Goal: Information Seeking & Learning: Learn about a topic

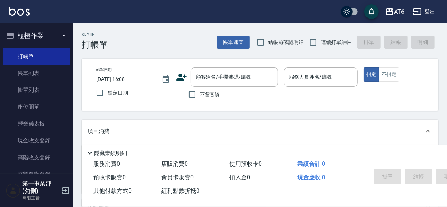
click at [195, 14] on div "AT6 登出" at bounding box center [223, 11] width 447 height 23
click at [398, 11] on div "AT6" at bounding box center [399, 11] width 10 height 9
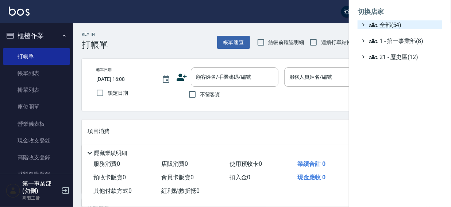
click at [389, 21] on span "全部(54)" at bounding box center [404, 24] width 70 height 9
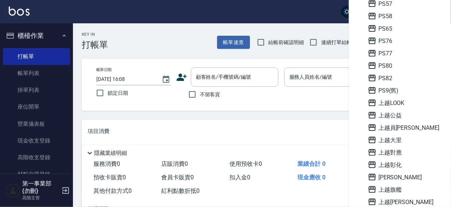
scroll to position [523, 0]
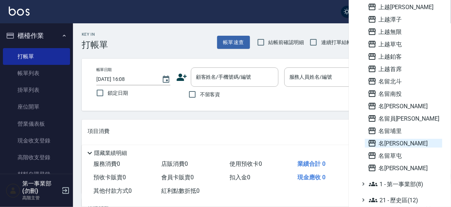
click at [389, 142] on span "名[PERSON_NAME]" at bounding box center [403, 143] width 71 height 9
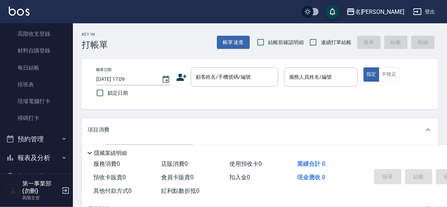
scroll to position [124, 0]
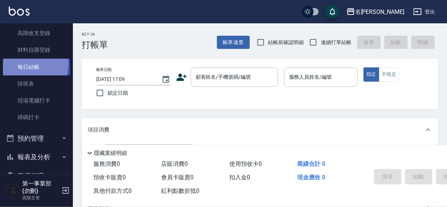
click at [33, 64] on link "每日結帳" at bounding box center [36, 67] width 67 height 17
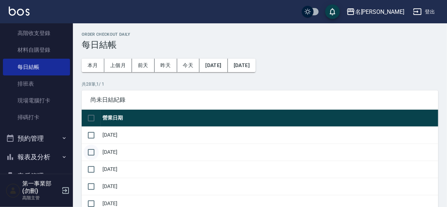
drag, startPoint x: 92, startPoint y: 136, endPoint x: 92, endPoint y: 151, distance: 15.7
click at [92, 139] on input "checkbox" at bounding box center [91, 135] width 15 height 15
checkbox input "true"
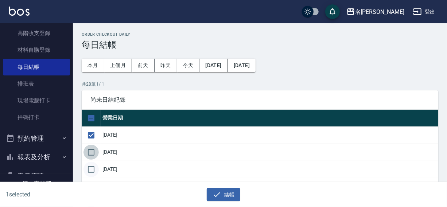
drag, startPoint x: 92, startPoint y: 151, endPoint x: 92, endPoint y: 172, distance: 20.8
click at [92, 156] on input "checkbox" at bounding box center [91, 152] width 15 height 15
checkbox input "true"
click at [92, 172] on input "checkbox" at bounding box center [91, 169] width 15 height 15
checkbox input "true"
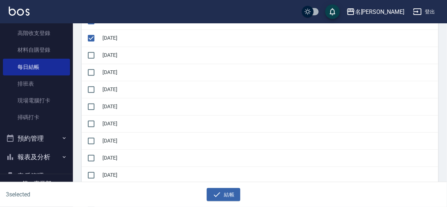
scroll to position [144, 0]
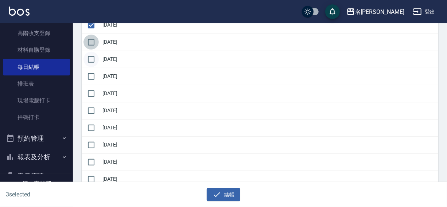
drag, startPoint x: 89, startPoint y: 43, endPoint x: 89, endPoint y: 53, distance: 9.9
click at [90, 43] on input "checkbox" at bounding box center [91, 42] width 15 height 15
checkbox input "true"
click at [87, 58] on input "checkbox" at bounding box center [91, 59] width 15 height 15
checkbox input "true"
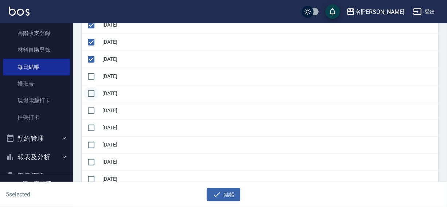
click at [91, 73] on input "checkbox" at bounding box center [91, 76] width 15 height 15
checkbox input "true"
drag, startPoint x: 90, startPoint y: 89, endPoint x: 89, endPoint y: 109, distance: 19.4
click at [90, 90] on input "checkbox" at bounding box center [91, 93] width 15 height 15
checkbox input "true"
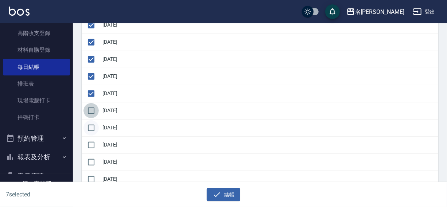
drag, startPoint x: 89, startPoint y: 109, endPoint x: 88, endPoint y: 124, distance: 15.0
click at [89, 109] on input "checkbox" at bounding box center [91, 110] width 15 height 15
checkbox input "true"
drag, startPoint x: 88, startPoint y: 124, endPoint x: 88, endPoint y: 138, distance: 13.9
click at [88, 127] on input "checkbox" at bounding box center [91, 127] width 15 height 15
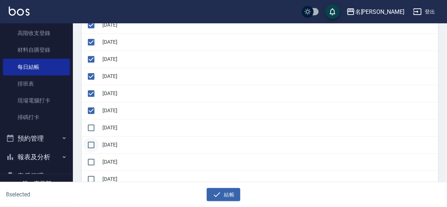
checkbox input "true"
drag, startPoint x: 89, startPoint y: 144, endPoint x: 90, endPoint y: 156, distance: 12.5
click at [89, 145] on input "checkbox" at bounding box center [91, 145] width 15 height 15
checkbox input "true"
drag, startPoint x: 90, startPoint y: 156, endPoint x: 87, endPoint y: 169, distance: 12.7
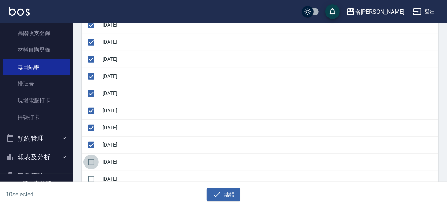
click at [90, 159] on input "checkbox" at bounding box center [91, 162] width 15 height 15
checkbox input "true"
click at [86, 173] on input "checkbox" at bounding box center [91, 179] width 15 height 15
checkbox input "true"
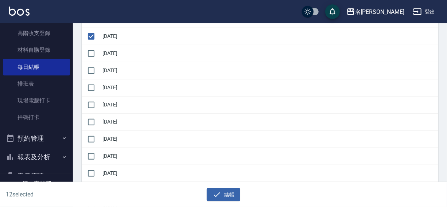
scroll to position [302, 0]
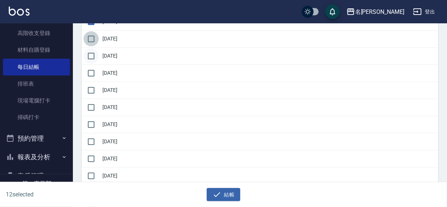
drag, startPoint x: 92, startPoint y: 40, endPoint x: 93, endPoint y: 53, distance: 13.1
click at [93, 42] on input "checkbox" at bounding box center [91, 38] width 15 height 15
checkbox input "true"
drag, startPoint x: 93, startPoint y: 53, endPoint x: 93, endPoint y: 68, distance: 14.6
click at [93, 55] on input "checkbox" at bounding box center [91, 56] width 15 height 15
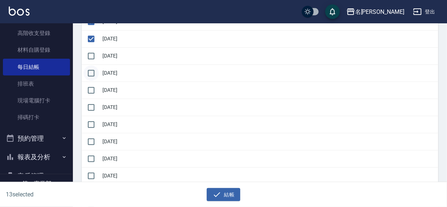
checkbox input "true"
click at [93, 74] on input "checkbox" at bounding box center [91, 73] width 15 height 15
checkbox input "true"
click at [91, 93] on input "checkbox" at bounding box center [91, 90] width 15 height 15
checkbox input "true"
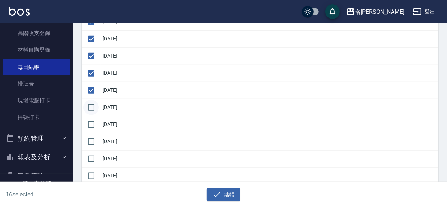
click at [92, 110] on input "checkbox" at bounding box center [91, 107] width 15 height 15
checkbox input "true"
drag, startPoint x: 92, startPoint y: 118, endPoint x: 91, endPoint y: 133, distance: 15.3
click at [92, 123] on input "checkbox" at bounding box center [91, 124] width 15 height 15
checkbox input "true"
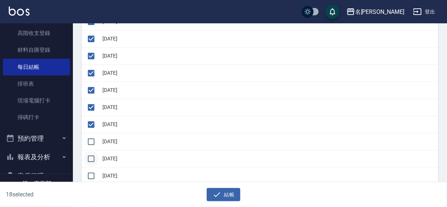
drag, startPoint x: 90, startPoint y: 137, endPoint x: 91, endPoint y: 151, distance: 13.9
click at [90, 140] on input "checkbox" at bounding box center [91, 141] width 15 height 15
checkbox input "true"
drag, startPoint x: 92, startPoint y: 152, endPoint x: 92, endPoint y: 161, distance: 8.4
click at [93, 153] on input "checkbox" at bounding box center [91, 158] width 15 height 15
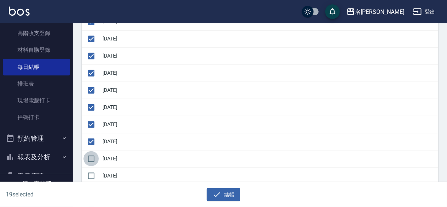
checkbox input "true"
click at [91, 165] on td at bounding box center [91, 158] width 19 height 17
drag, startPoint x: 90, startPoint y: 174, endPoint x: 123, endPoint y: 162, distance: 35.1
click at [91, 174] on input "checkbox" at bounding box center [91, 176] width 15 height 15
checkbox input "true"
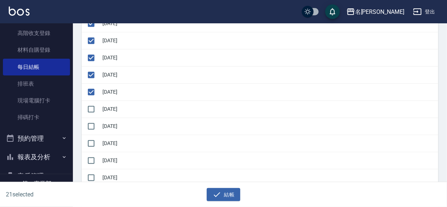
scroll to position [395, 0]
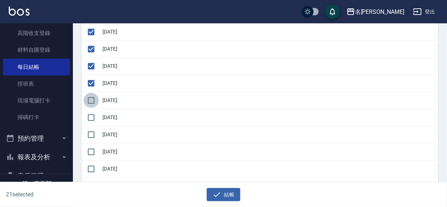
drag, startPoint x: 89, startPoint y: 101, endPoint x: 89, endPoint y: 109, distance: 8.8
click at [89, 101] on input "checkbox" at bounding box center [91, 100] width 15 height 15
checkbox input "true"
click at [89, 117] on input "checkbox" at bounding box center [91, 117] width 15 height 15
checkbox input "true"
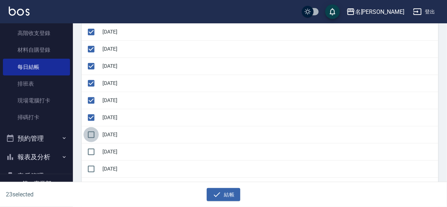
drag, startPoint x: 89, startPoint y: 125, endPoint x: 89, endPoint y: 140, distance: 15.0
click at [89, 128] on input "checkbox" at bounding box center [91, 134] width 15 height 15
checkbox input "true"
drag, startPoint x: 90, startPoint y: 150, endPoint x: 120, endPoint y: 159, distance: 31.4
click at [90, 150] on input "checkbox" at bounding box center [91, 151] width 15 height 15
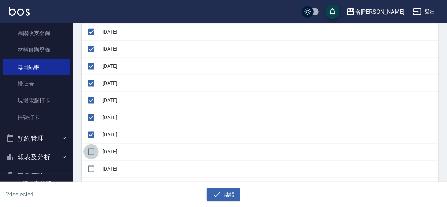
checkbox input "true"
drag, startPoint x: 218, startPoint y: 198, endPoint x: 218, endPoint y: 171, distance: 27.4
click at [218, 198] on icon "button" at bounding box center [217, 194] width 9 height 9
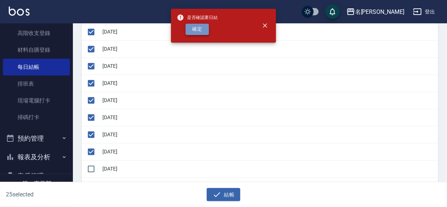
click at [195, 30] on button "確定" at bounding box center [197, 29] width 23 height 11
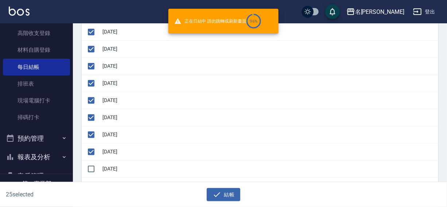
checkbox input "false"
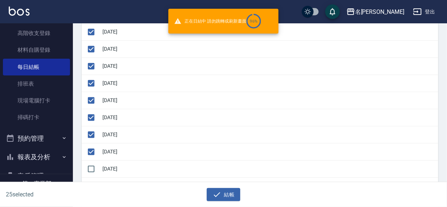
checkbox input "false"
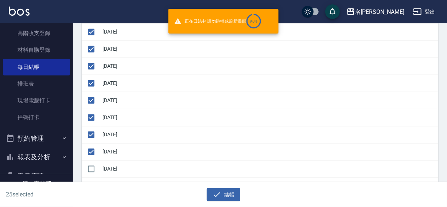
checkbox input "false"
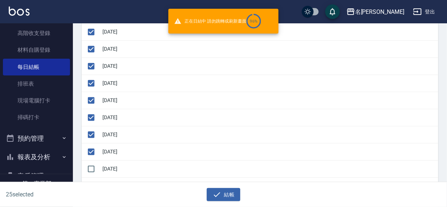
checkbox input "false"
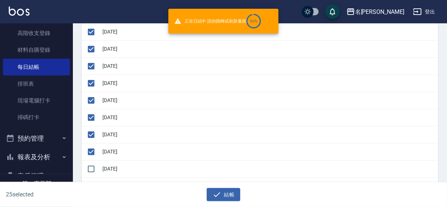
checkbox input "false"
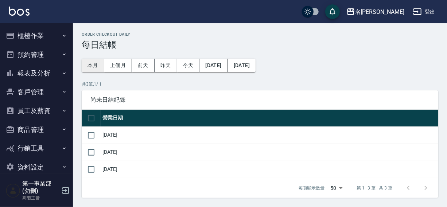
click at [92, 65] on button "本月" at bounding box center [93, 65] width 23 height 13
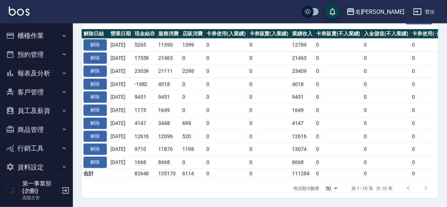
scroll to position [30, 0]
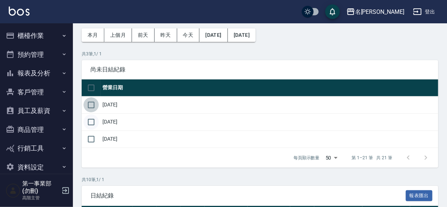
drag, startPoint x: 91, startPoint y: 103, endPoint x: 90, endPoint y: 121, distance: 18.2
click at [91, 106] on input "checkbox" at bounding box center [91, 104] width 15 height 15
checkbox input "true"
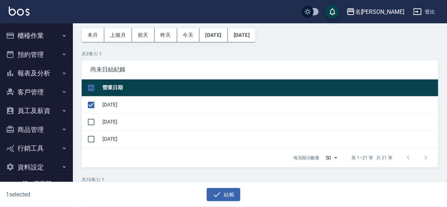
drag, startPoint x: 90, startPoint y: 122, endPoint x: 108, endPoint y: 127, distance: 18.8
click at [91, 122] on input "checkbox" at bounding box center [91, 122] width 15 height 15
checkbox input "true"
drag, startPoint x: 222, startPoint y: 194, endPoint x: 219, endPoint y: 110, distance: 84.0
click at [223, 190] on button "結帳" at bounding box center [224, 194] width 34 height 13
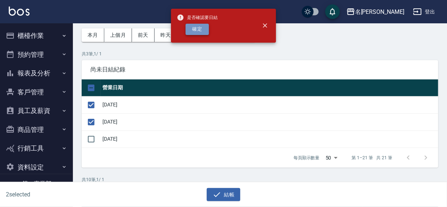
click at [204, 30] on button "確定" at bounding box center [197, 29] width 23 height 11
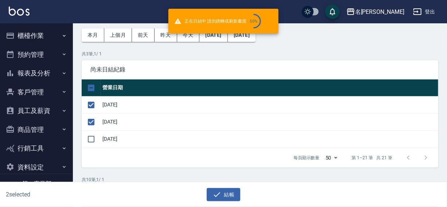
checkbox input "false"
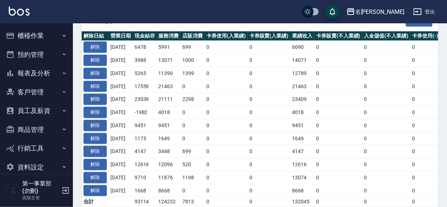
scroll to position [171, 0]
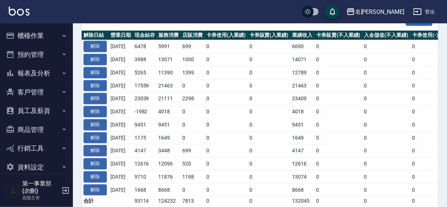
click at [26, 32] on button "櫃檯作業" at bounding box center [36, 35] width 67 height 19
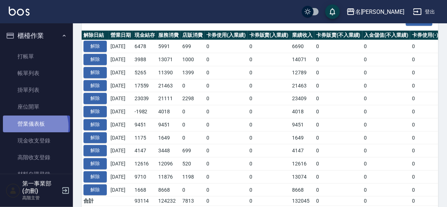
click at [29, 127] on link "營業儀表板" at bounding box center [36, 124] width 67 height 17
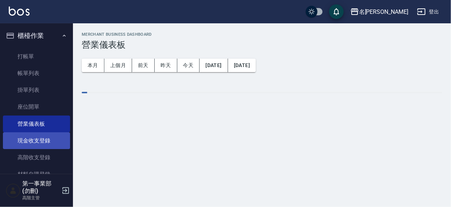
click at [29, 139] on link "現金收支登錄" at bounding box center [36, 140] width 67 height 17
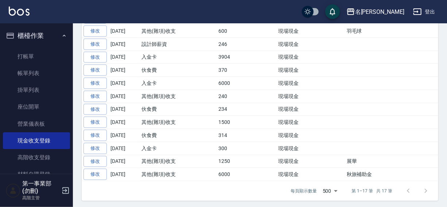
scroll to position [52, 0]
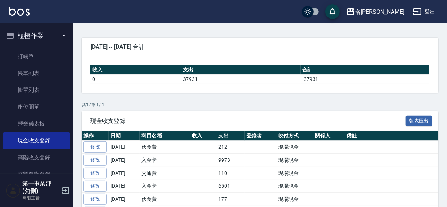
click at [266, 15] on div "名[PERSON_NAME]出" at bounding box center [223, 11] width 447 height 23
click at [272, 11] on div "名[PERSON_NAME]出" at bounding box center [223, 11] width 447 height 23
click at [287, 13] on div "名[PERSON_NAME]出" at bounding box center [223, 11] width 447 height 23
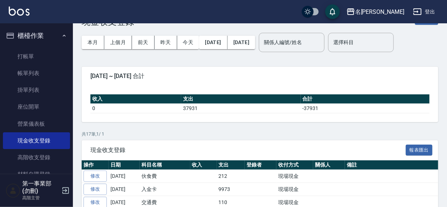
scroll to position [0, 0]
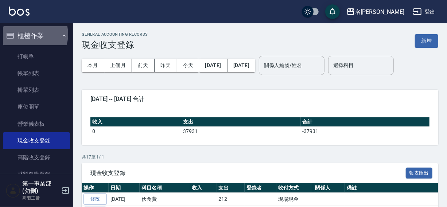
click at [30, 34] on button "櫃檯作業" at bounding box center [36, 35] width 67 height 19
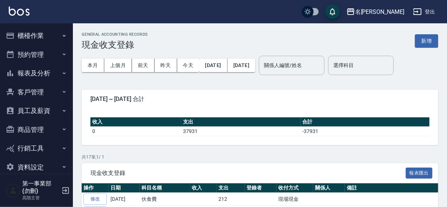
click at [30, 71] on button "報表及分析" at bounding box center [36, 73] width 67 height 19
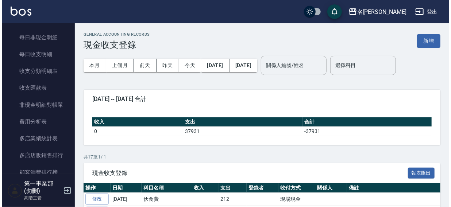
scroll to position [625, 0]
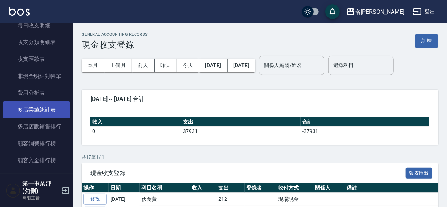
click at [35, 108] on link "多店業績統計表" at bounding box center [36, 109] width 67 height 17
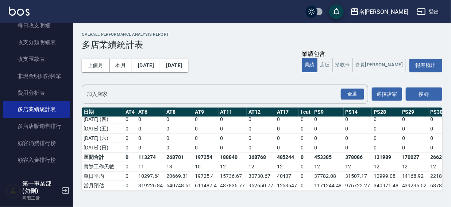
scroll to position [262, 313]
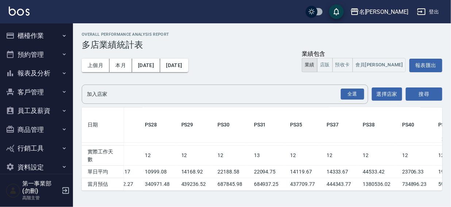
scroll to position [627, 621]
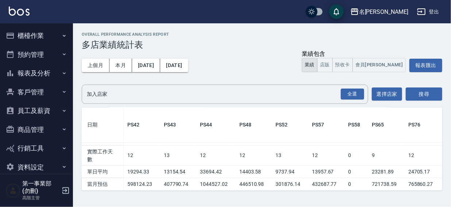
click at [286, 10] on div "名留沙鹿 登出" at bounding box center [225, 11] width 451 height 23
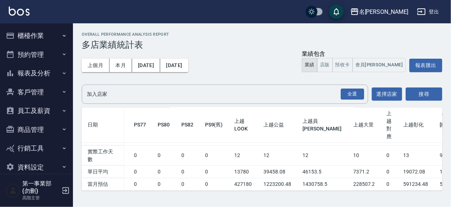
click at [292, 17] on div "名留沙鹿 登出" at bounding box center [225, 11] width 451 height 23
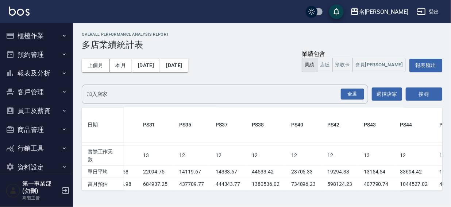
scroll to position [627, 732]
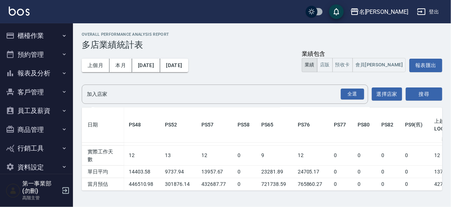
click at [34, 73] on button "報表及分析" at bounding box center [36, 73] width 67 height 19
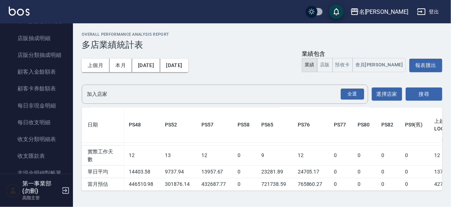
scroll to position [660, 0]
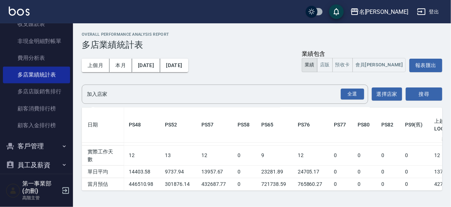
click at [73, 97] on div "Overall Performance Analysis Report 多店業績統計表 上個月 本月 2025/08/01 2025/08/31 業績包含 業…" at bounding box center [262, 111] width 378 height 176
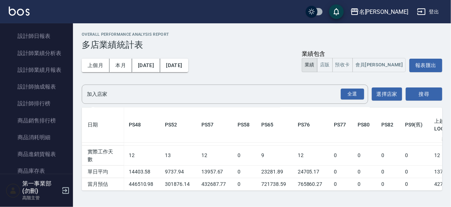
scroll to position [315, 0]
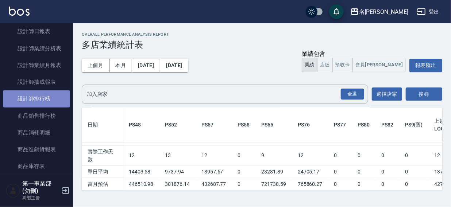
click at [45, 107] on link "設計師排行榜" at bounding box center [36, 98] width 67 height 17
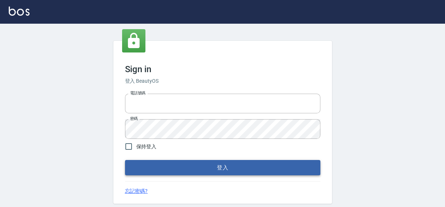
type input "0422211177"
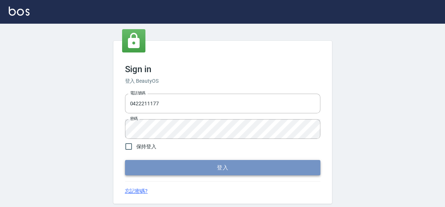
click at [204, 171] on button "登入" at bounding box center [222, 167] width 195 height 15
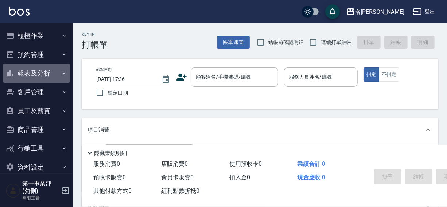
click at [37, 70] on button "報表及分析" at bounding box center [36, 73] width 67 height 19
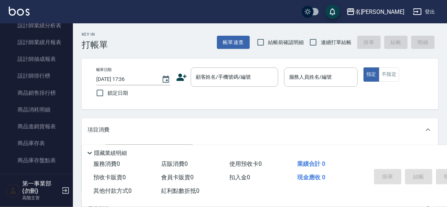
scroll to position [364, 0]
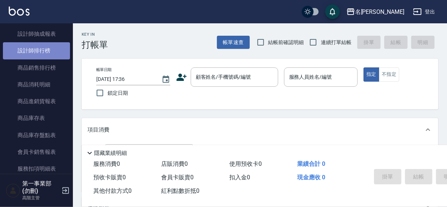
click at [39, 50] on link "設計師排行榜" at bounding box center [36, 50] width 67 height 17
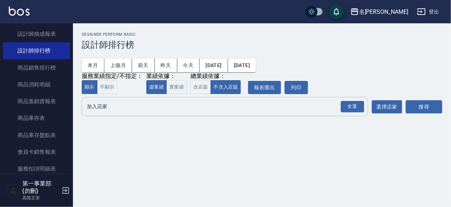
click at [109, 108] on input "加入店家" at bounding box center [219, 106] width 269 height 13
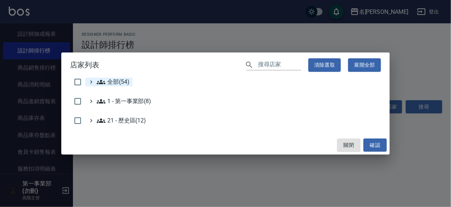
click at [117, 83] on span "全部(54)" at bounding box center [113, 82] width 33 height 9
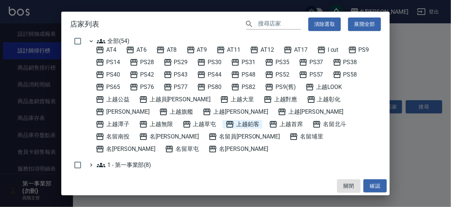
click at [225, 124] on span "上越鉑客" at bounding box center [242, 124] width 34 height 9
click at [377, 185] on button "確認" at bounding box center [374, 185] width 23 height 13
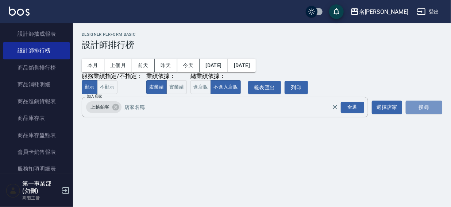
click at [429, 104] on button "搜尋" at bounding box center [424, 107] width 36 height 13
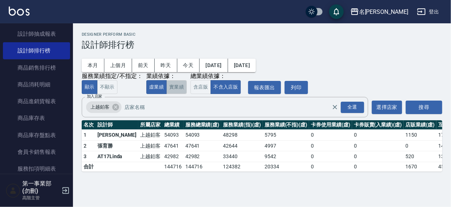
click at [173, 86] on button "實業績" at bounding box center [176, 87] width 20 height 14
click at [153, 89] on button "虛業績" at bounding box center [156, 87] width 20 height 14
click at [116, 108] on icon at bounding box center [116, 107] width 8 height 8
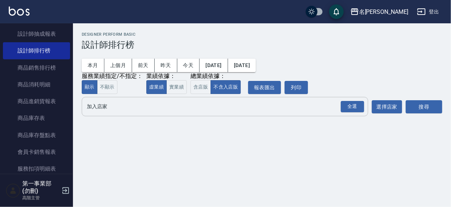
click at [111, 110] on input "加入店家" at bounding box center [219, 106] width 269 height 13
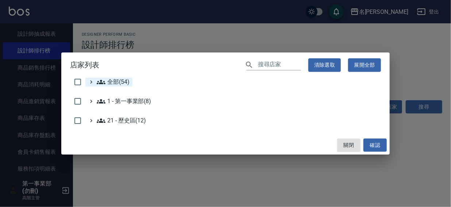
click at [117, 80] on span "全部(54)" at bounding box center [113, 82] width 33 height 9
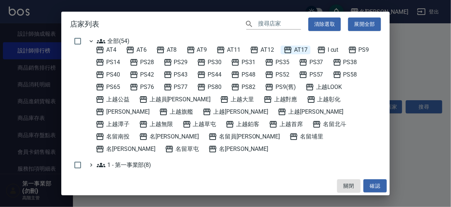
click at [304, 49] on span "AT17" at bounding box center [295, 50] width 24 height 9
click at [374, 183] on button "確認" at bounding box center [374, 185] width 23 height 13
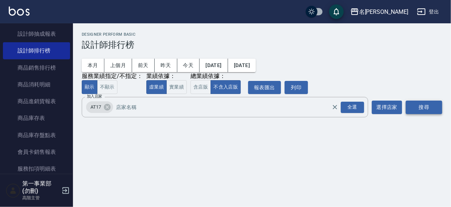
click at [426, 107] on button "搜尋" at bounding box center [424, 107] width 36 height 13
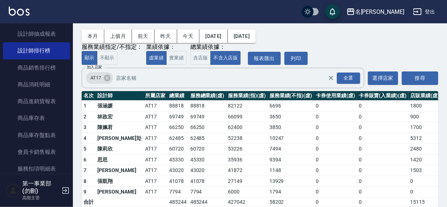
scroll to position [34, 0]
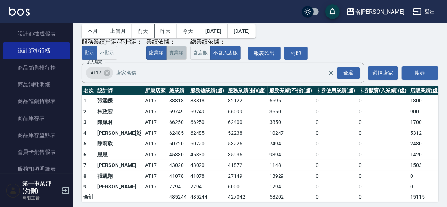
click at [175, 55] on button "實業績" at bounding box center [176, 53] width 20 height 14
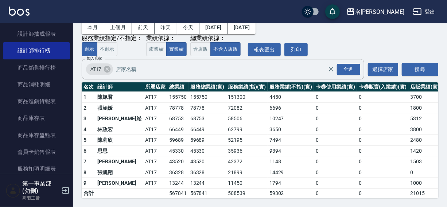
scroll to position [43, 0]
click at [157, 44] on button "虛業績" at bounding box center [156, 49] width 20 height 14
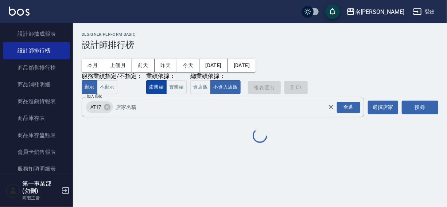
scroll to position [0, 0]
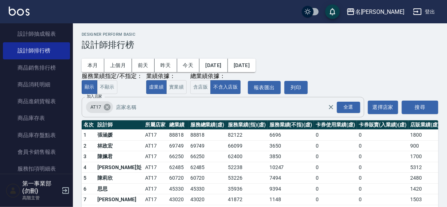
click at [107, 106] on icon at bounding box center [107, 107] width 7 height 7
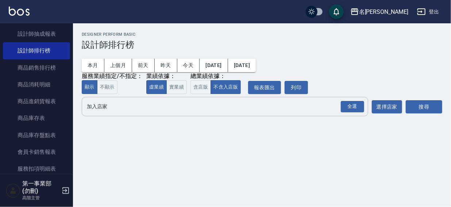
click at [103, 104] on input "加入店家" at bounding box center [219, 106] width 269 height 13
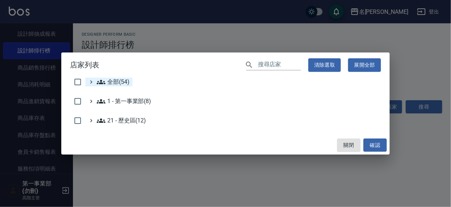
click at [109, 78] on span "全部(54)" at bounding box center [113, 82] width 33 height 9
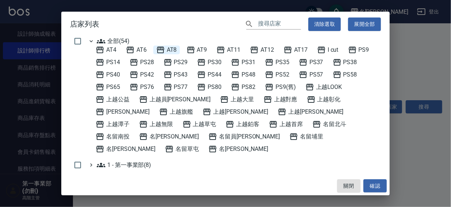
click at [171, 50] on span "AT8" at bounding box center [166, 50] width 21 height 9
click at [375, 186] on button "確認" at bounding box center [374, 185] width 23 height 13
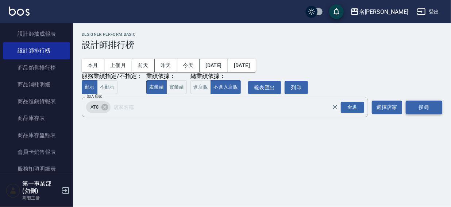
click at [419, 107] on button "搜尋" at bounding box center [424, 107] width 36 height 13
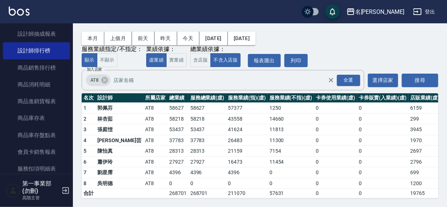
scroll to position [33, 0]
click at [174, 56] on button "實業績" at bounding box center [176, 60] width 20 height 14
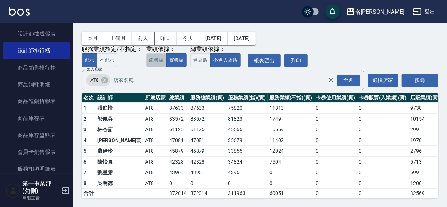
click at [154, 55] on button "虛業績" at bounding box center [156, 60] width 20 height 14
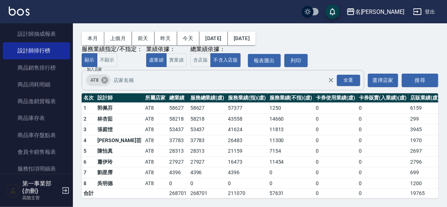
click at [101, 77] on icon at bounding box center [104, 80] width 7 height 7
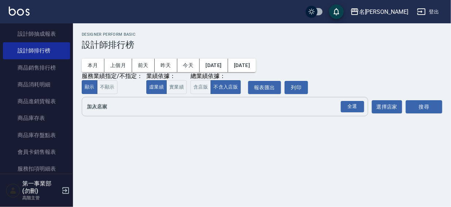
click at [103, 107] on input "加入店家" at bounding box center [219, 106] width 269 height 13
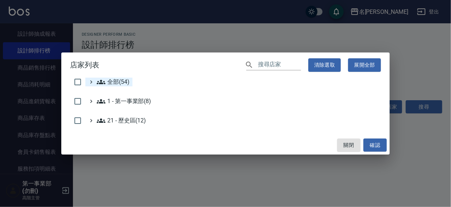
click at [109, 80] on span "全部(54)" at bounding box center [113, 82] width 33 height 9
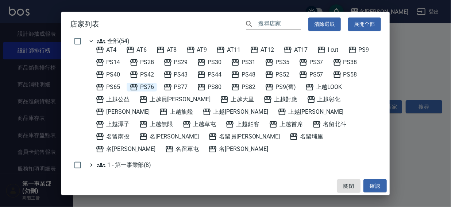
click at [147, 87] on span "PS76" at bounding box center [141, 87] width 24 height 9
click at [374, 186] on button "確認" at bounding box center [374, 185] width 23 height 13
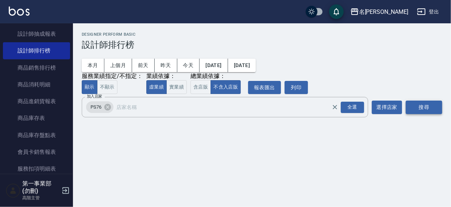
click at [422, 105] on button "搜尋" at bounding box center [424, 107] width 36 height 13
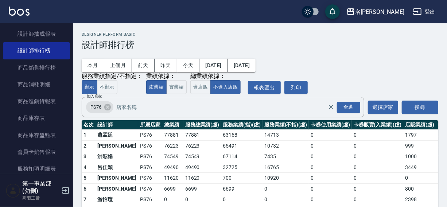
scroll to position [33, 0]
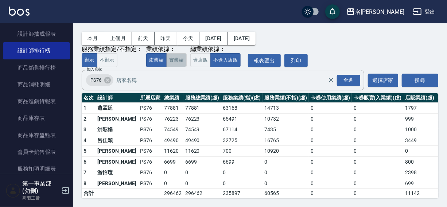
click at [180, 53] on button "實業績" at bounding box center [176, 60] width 20 height 14
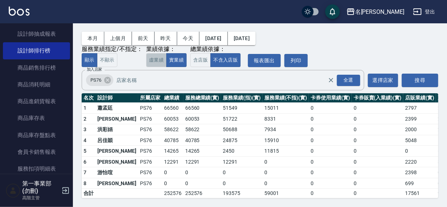
click at [158, 55] on button "虛業績" at bounding box center [156, 60] width 20 height 14
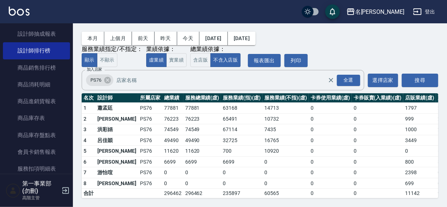
scroll to position [0, 0]
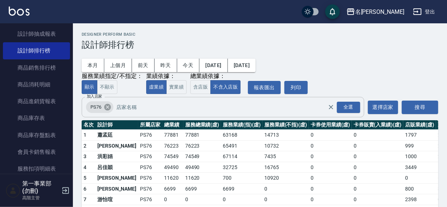
click at [105, 109] on icon at bounding box center [107, 107] width 7 height 7
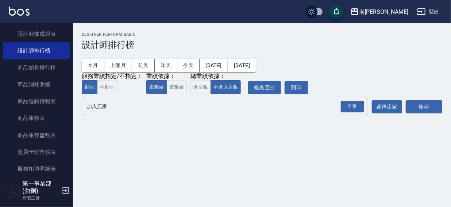
click at [98, 106] on input "加入店家" at bounding box center [219, 106] width 269 height 13
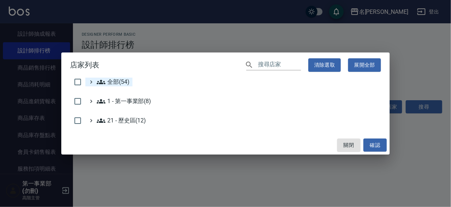
click at [117, 84] on span "全部(54)" at bounding box center [113, 82] width 33 height 9
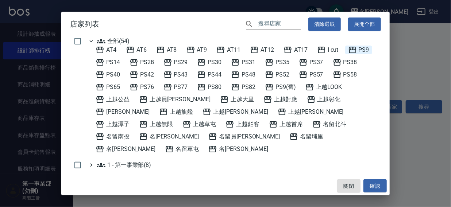
click at [369, 49] on span "PS9" at bounding box center [358, 50] width 21 height 9
click at [379, 186] on button "確認" at bounding box center [374, 185] width 23 height 13
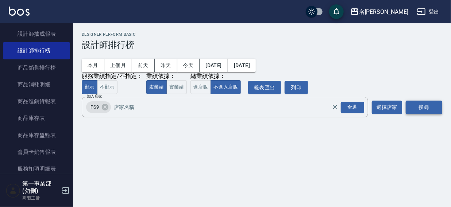
click at [424, 107] on button "搜尋" at bounding box center [424, 107] width 36 height 13
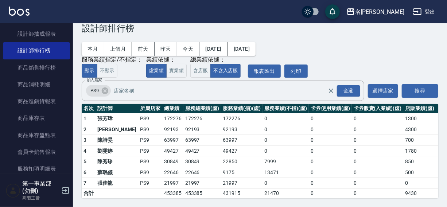
scroll to position [22, 0]
click at [177, 69] on button "實業績" at bounding box center [176, 71] width 20 height 14
click at [156, 65] on button "虛業績" at bounding box center [156, 71] width 20 height 14
click at [389, 12] on div "名留沙鹿" at bounding box center [379, 11] width 49 height 9
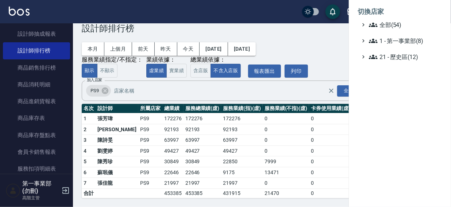
click at [298, 14] on div at bounding box center [225, 103] width 451 height 207
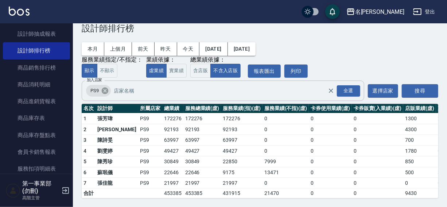
click at [107, 88] on icon at bounding box center [105, 91] width 7 height 7
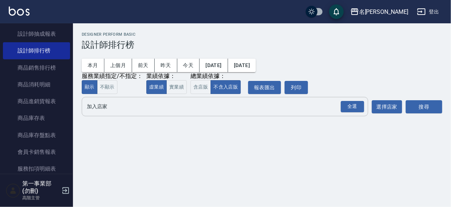
click at [96, 109] on input "加入店家" at bounding box center [219, 106] width 269 height 13
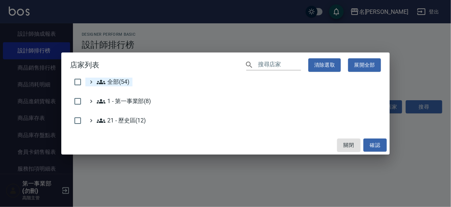
click at [109, 80] on span "全部(54)" at bounding box center [113, 82] width 33 height 9
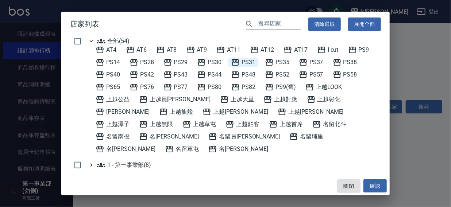
click at [248, 60] on span "PS31" at bounding box center [243, 62] width 24 height 9
click at [374, 187] on button "確認" at bounding box center [374, 185] width 23 height 13
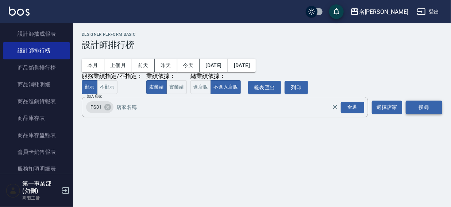
click at [413, 106] on button "搜尋" at bounding box center [424, 107] width 36 height 13
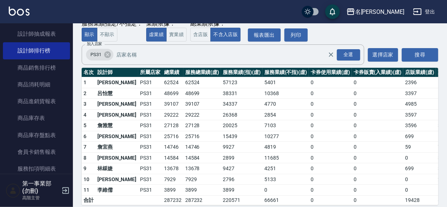
scroll to position [49, 0]
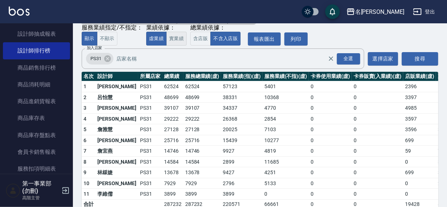
click at [175, 37] on button "實業績" at bounding box center [176, 39] width 20 height 14
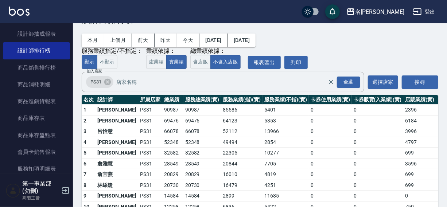
scroll to position [17, 0]
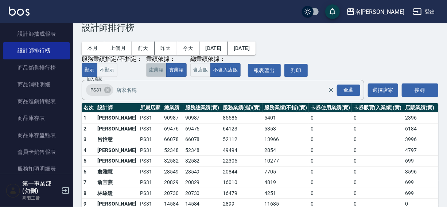
click at [159, 72] on button "虛業績" at bounding box center [156, 70] width 20 height 14
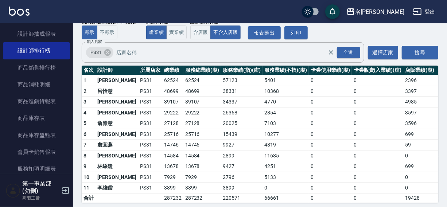
scroll to position [65, 0]
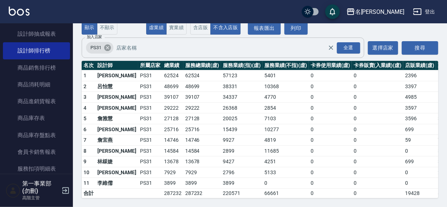
click at [107, 44] on icon at bounding box center [107, 47] width 7 height 7
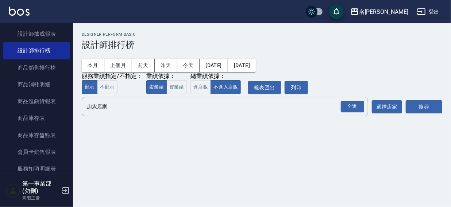
click at [226, 5] on div "名留沙鹿 登出" at bounding box center [225, 11] width 451 height 23
click at [434, 11] on button "登出" at bounding box center [428, 11] width 28 height 13
